Goal: Information Seeking & Learning: Learn about a topic

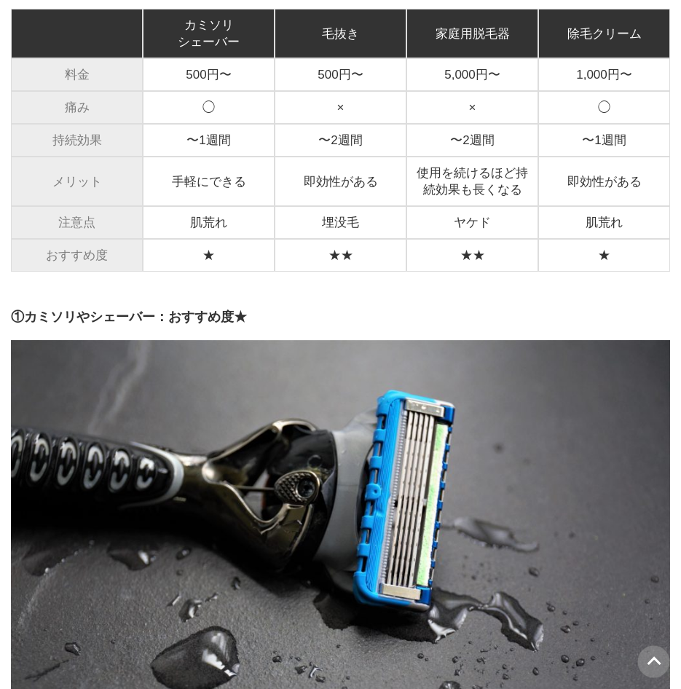
scroll to position [1811, 0]
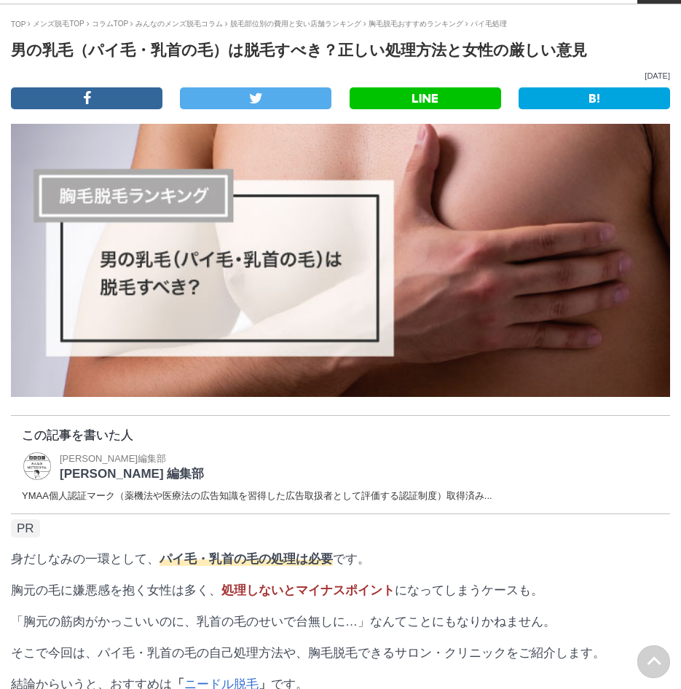
scroll to position [10, 0]
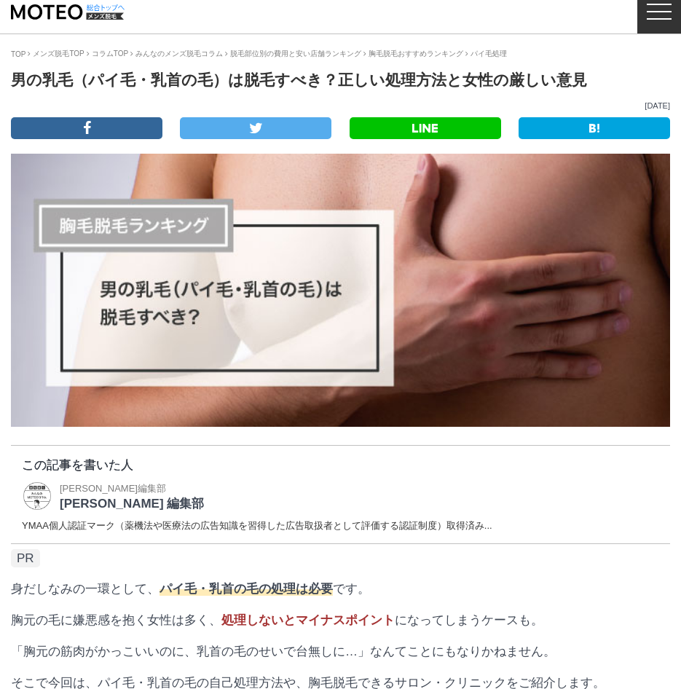
drag, startPoint x: 205, startPoint y: 376, endPoint x: 207, endPoint y: 356, distance: 20.5
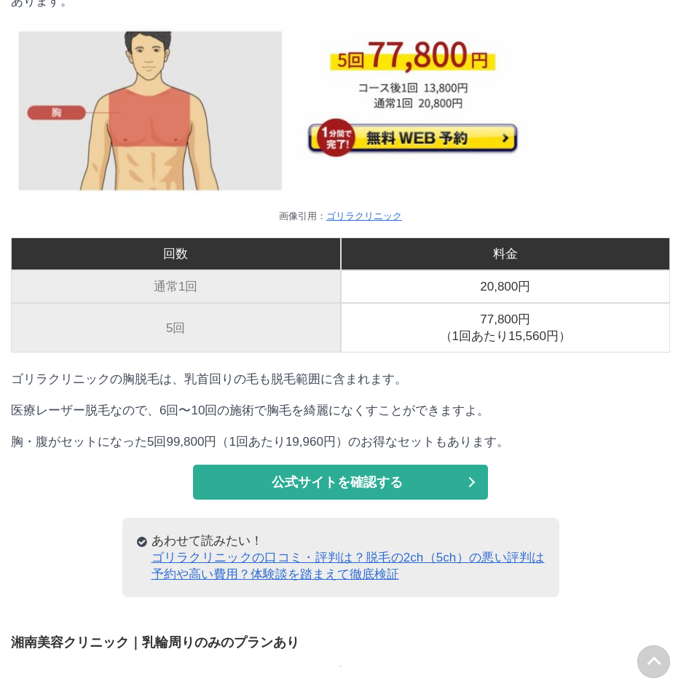
scroll to position [11222, 0]
